Goal: Entertainment & Leisure: Consume media (video, audio)

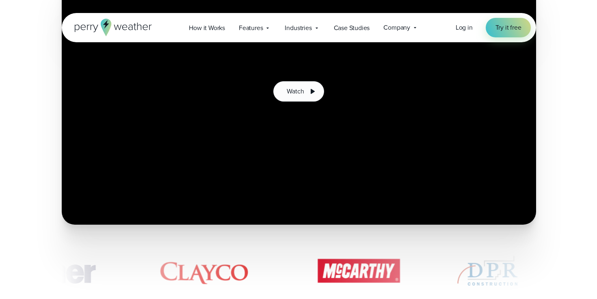
scroll to position [199, 0]
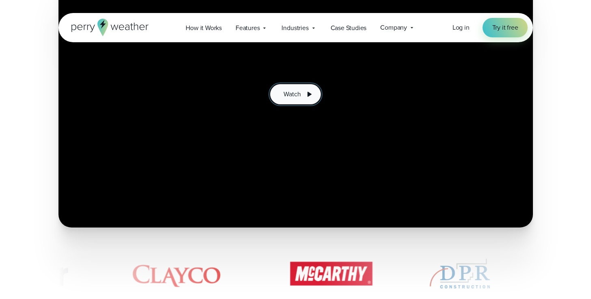
click at [305, 101] on button "Watch" at bounding box center [295, 94] width 50 height 20
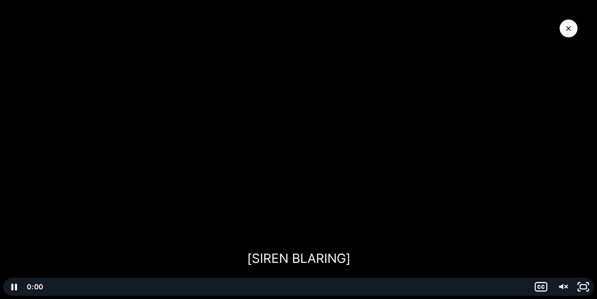
click at [53, 288] on div "Playbar" at bounding box center [287, 287] width 476 height 18
click at [16, 289] on icon "Pause" at bounding box center [14, 287] width 7 height 8
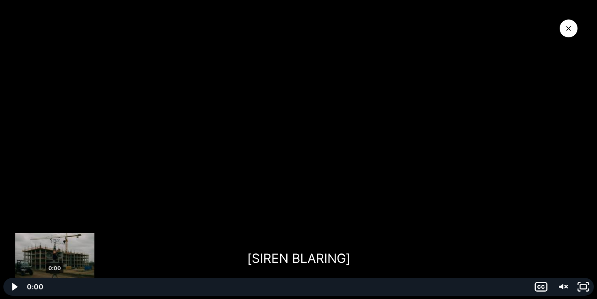
drag, startPoint x: 71, startPoint y: 287, endPoint x: 55, endPoint y: 288, distance: 16.3
click at [55, 288] on div "Playbar" at bounding box center [55, 287] width 6 height 6
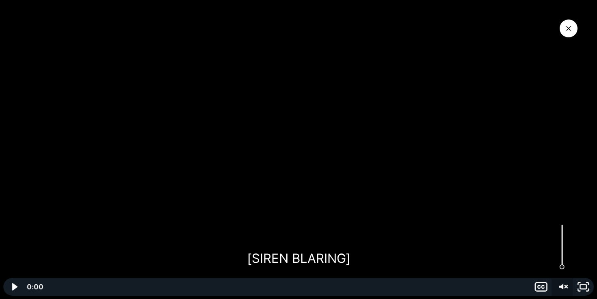
click at [558, 286] on icon "Unmute" at bounding box center [562, 287] width 21 height 18
click at [61, 244] on div at bounding box center [298, 149] width 597 height 299
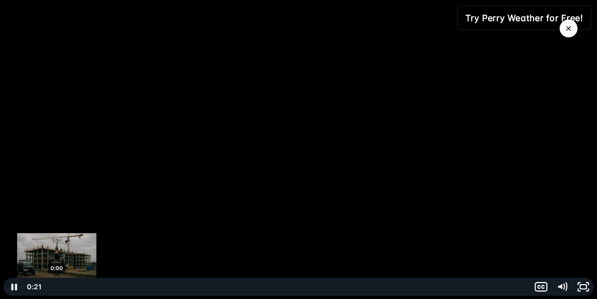
click at [57, 289] on div "0:00" at bounding box center [287, 287] width 476 height 18
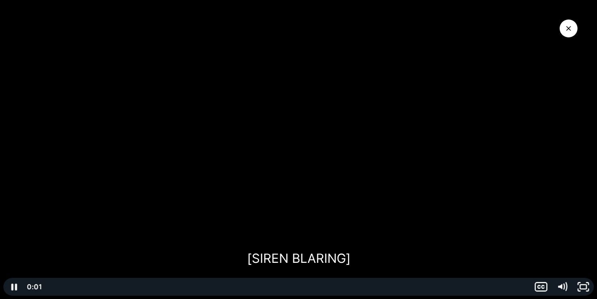
click at [95, 218] on div at bounding box center [298, 149] width 597 height 299
